Goal: Communication & Community: Answer question/provide support

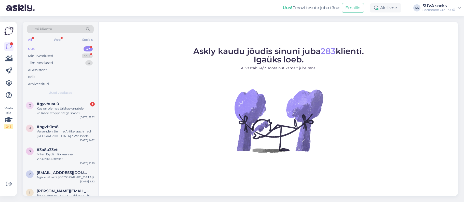
click at [36, 48] on div "Uus 37" at bounding box center [60, 48] width 67 height 7
click at [61, 103] on div "#gyvhuau0 1" at bounding box center [66, 104] width 58 height 5
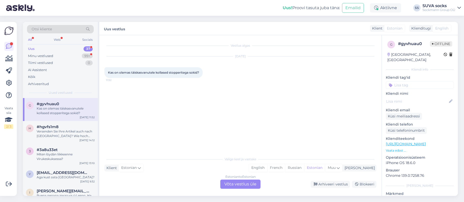
click at [245, 184] on div "Estonian to Estonian Võta vestlus üle" at bounding box center [240, 183] width 40 height 9
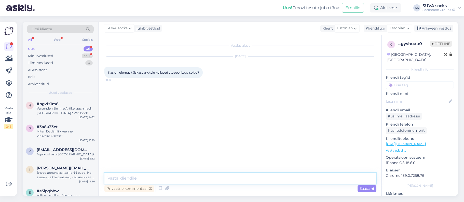
click at [165, 177] on textarea at bounding box center [240, 178] width 272 height 11
drag, startPoint x: 119, startPoint y: 178, endPoint x: 172, endPoint y: 179, distance: 53.0
click at [172, 179] on textarea "Tere! Puuvillaseid ei ole" at bounding box center [240, 178] width 272 height 11
click at [145, 178] on textarea "Tere! Soojad sokid on olemas" at bounding box center [240, 178] width 272 height 11
click at [133, 177] on textarea "Tere! Soojad sokid on olemas" at bounding box center [240, 178] width 272 height 11
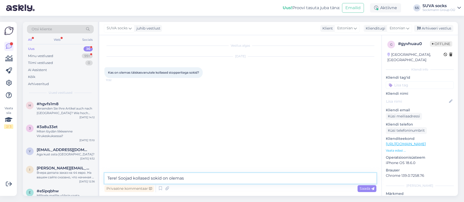
click at [162, 179] on textarea "Tere! Soojad kollased sokid on olemas" at bounding box center [240, 178] width 272 height 11
click at [151, 178] on textarea "Tere! Soojad kollased sokid on olemas" at bounding box center [240, 178] width 272 height 11
click at [213, 177] on textarea "Tere! Soojad kollased stoppertega sokid on olemas" at bounding box center [240, 178] width 272 height 11
paste textarea "[URL][DOMAIN_NAME]"
click at [213, 177] on textarea "Tere! Soojad kollased stoppertega sokid on olemas: [URL][DOMAIN_NAME]" at bounding box center [240, 178] width 272 height 11
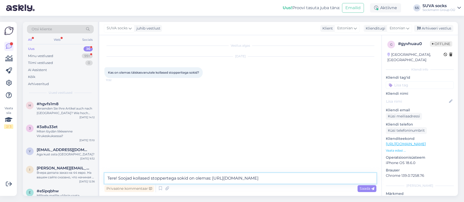
click at [334, 174] on textarea "Tere! Soojad kollased stoppertega sokid on olemas: [URL][DOMAIN_NAME]" at bounding box center [240, 178] width 272 height 11
type textarea "Tere! Soojad kollased stoppertega sokid on olemas: [URL][DOMAIN_NAME]"
click at [364, 188] on span "Saada" at bounding box center [366, 188] width 15 height 5
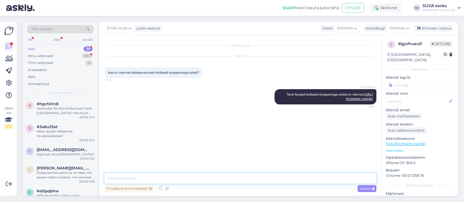
click at [118, 177] on textarea at bounding box center [240, 178] width 272 height 11
type textarea "T"
